Goal: Find specific page/section: Find specific page/section

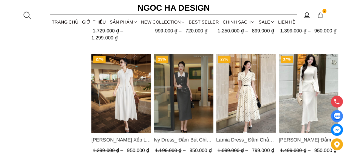
click at [30, 13] on div at bounding box center [27, 15] width 8 height 8
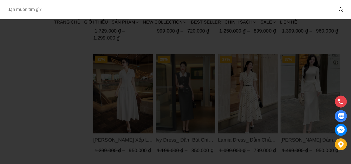
click at [37, 10] on input "Input search Bạn muốn tìm gì?" at bounding box center [168, 9] width 330 height 13
type input "d940"
